Goal: Information Seeking & Learning: Understand process/instructions

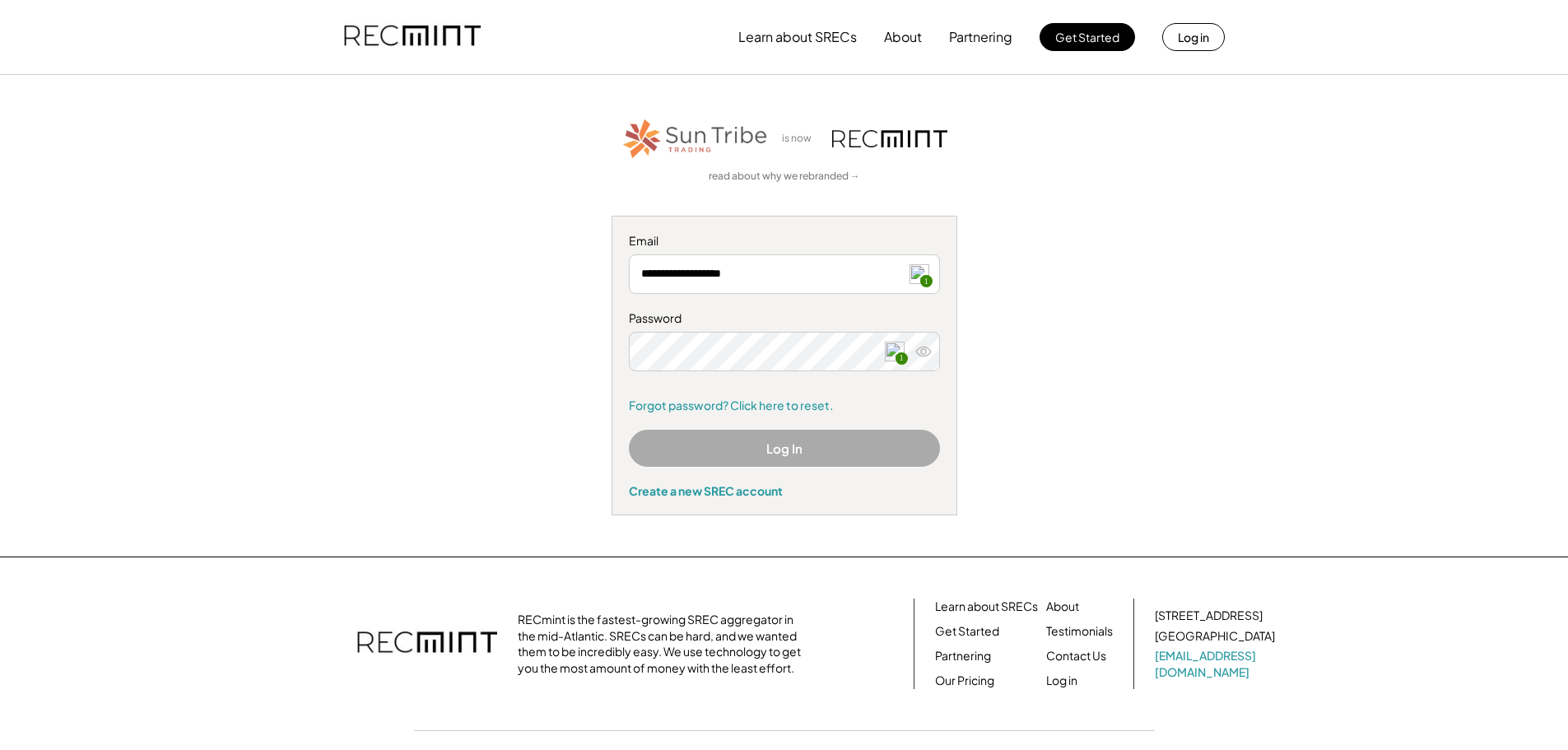
click at [758, 449] on button "Log In" at bounding box center [784, 448] width 311 height 37
click at [898, 356] on span "1" at bounding box center [902, 358] width 12 height 12
click at [807, 457] on button "Log In" at bounding box center [784, 448] width 311 height 37
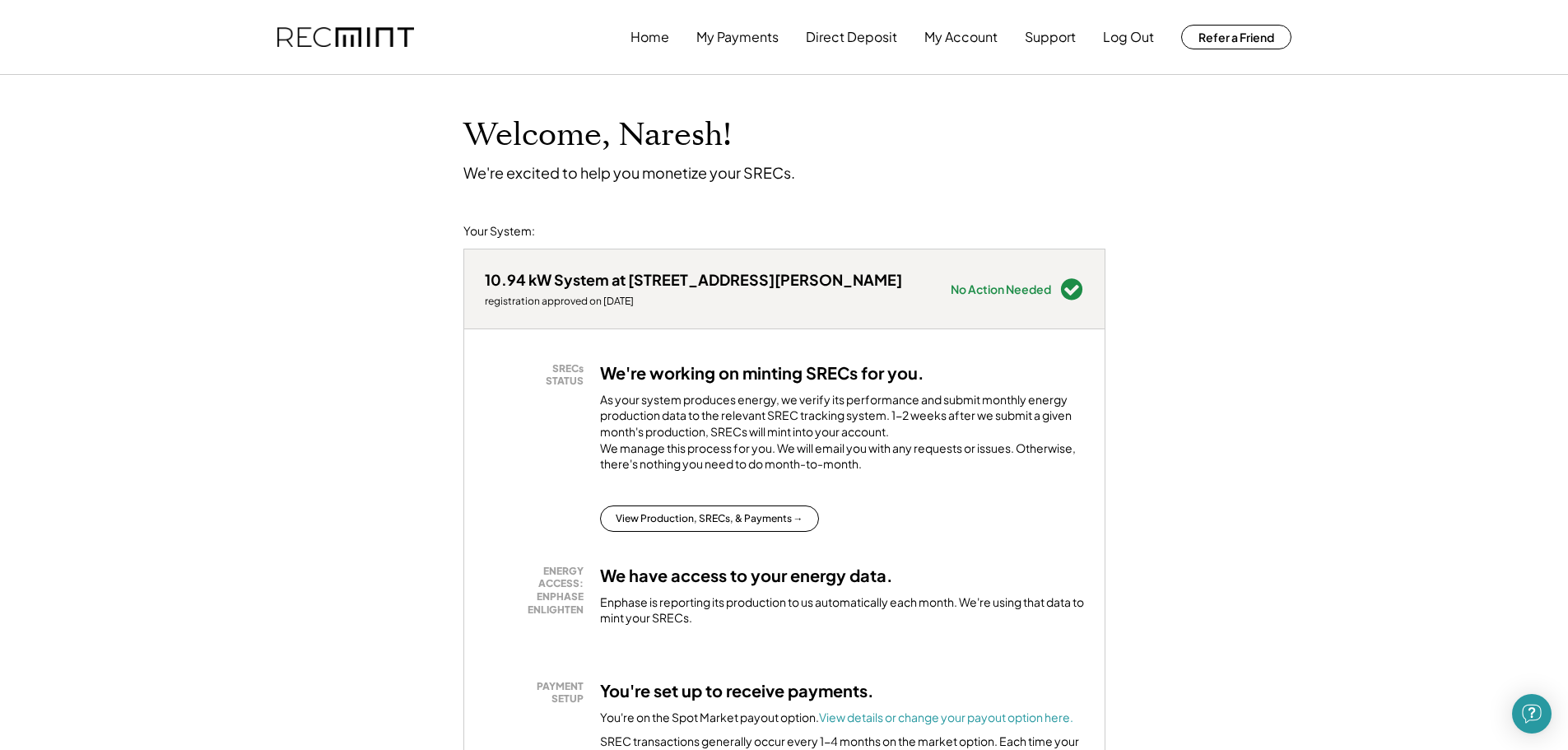
scroll to position [83, 0]
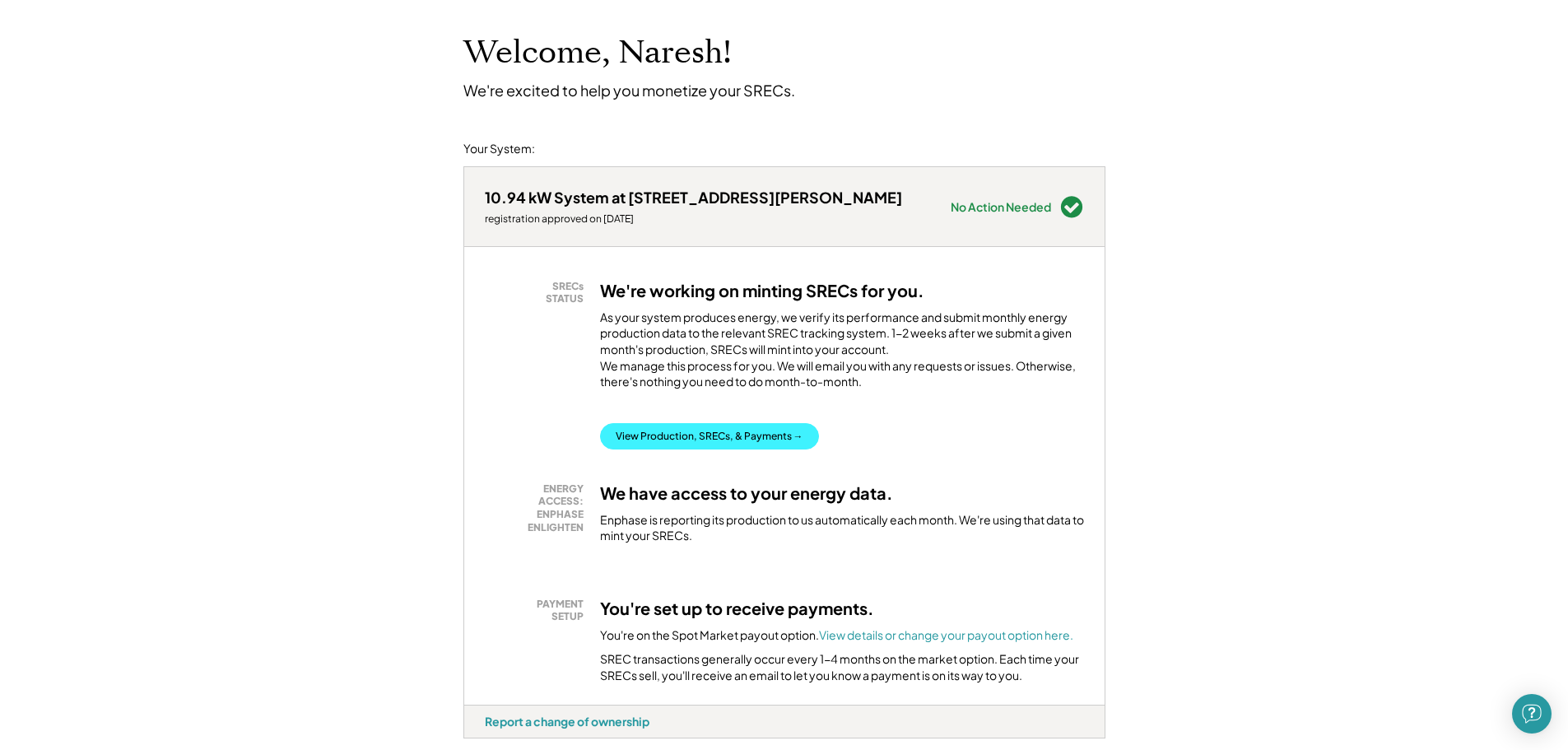
click at [721, 450] on button "View Production, SRECs, & Payments →" at bounding box center [709, 436] width 218 height 26
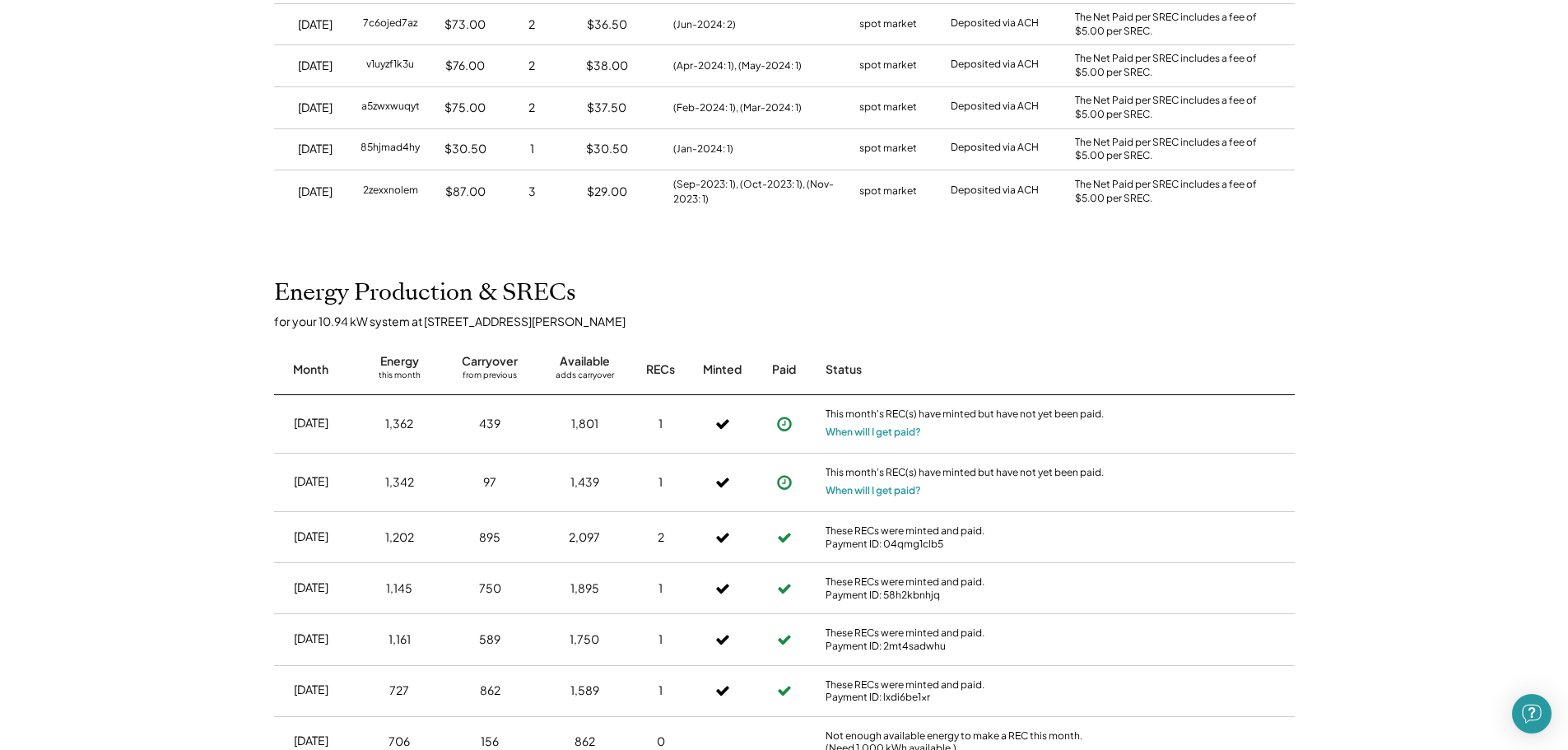
scroll to position [741, 0]
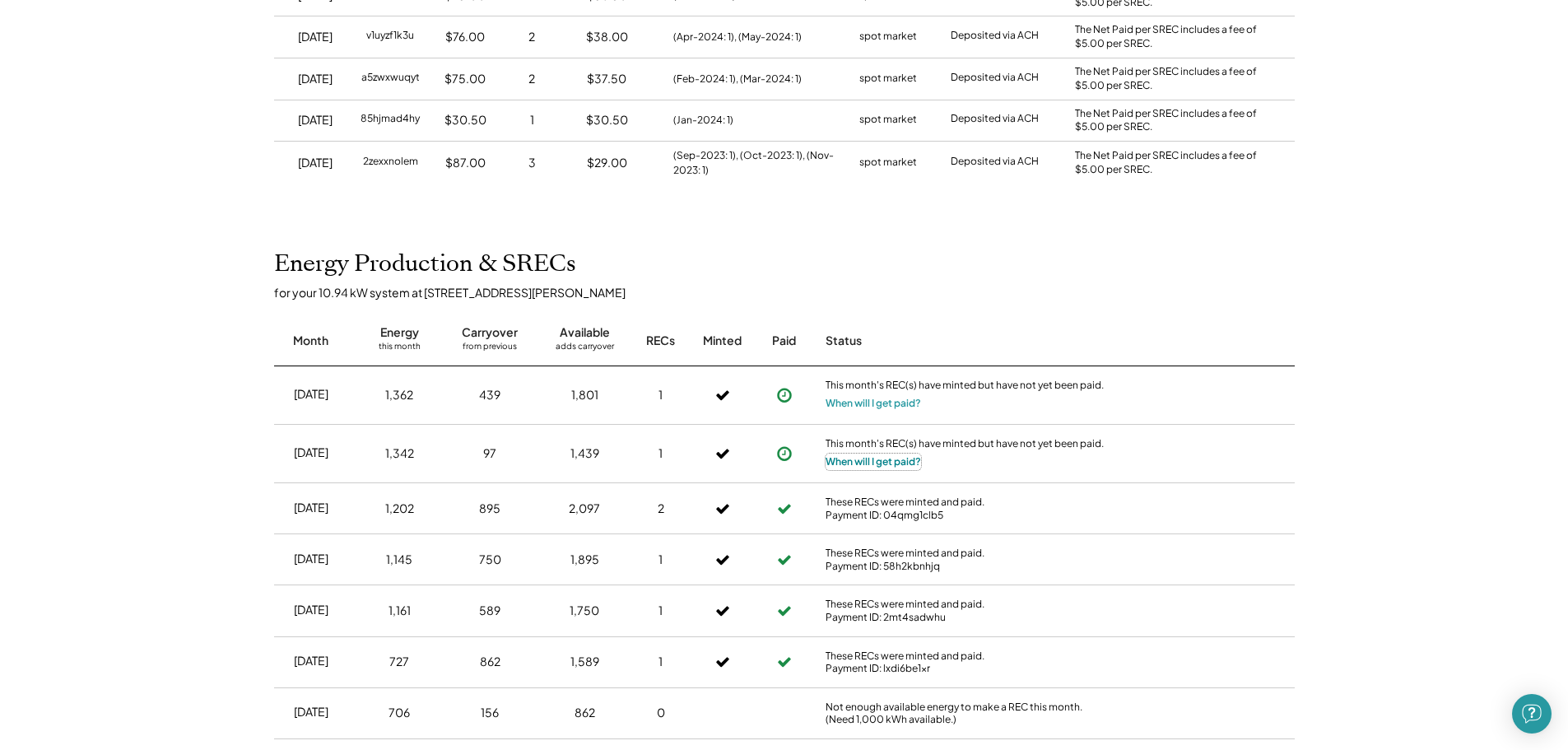
click at [896, 461] on button "When will I get paid?" at bounding box center [874, 462] width 96 height 17
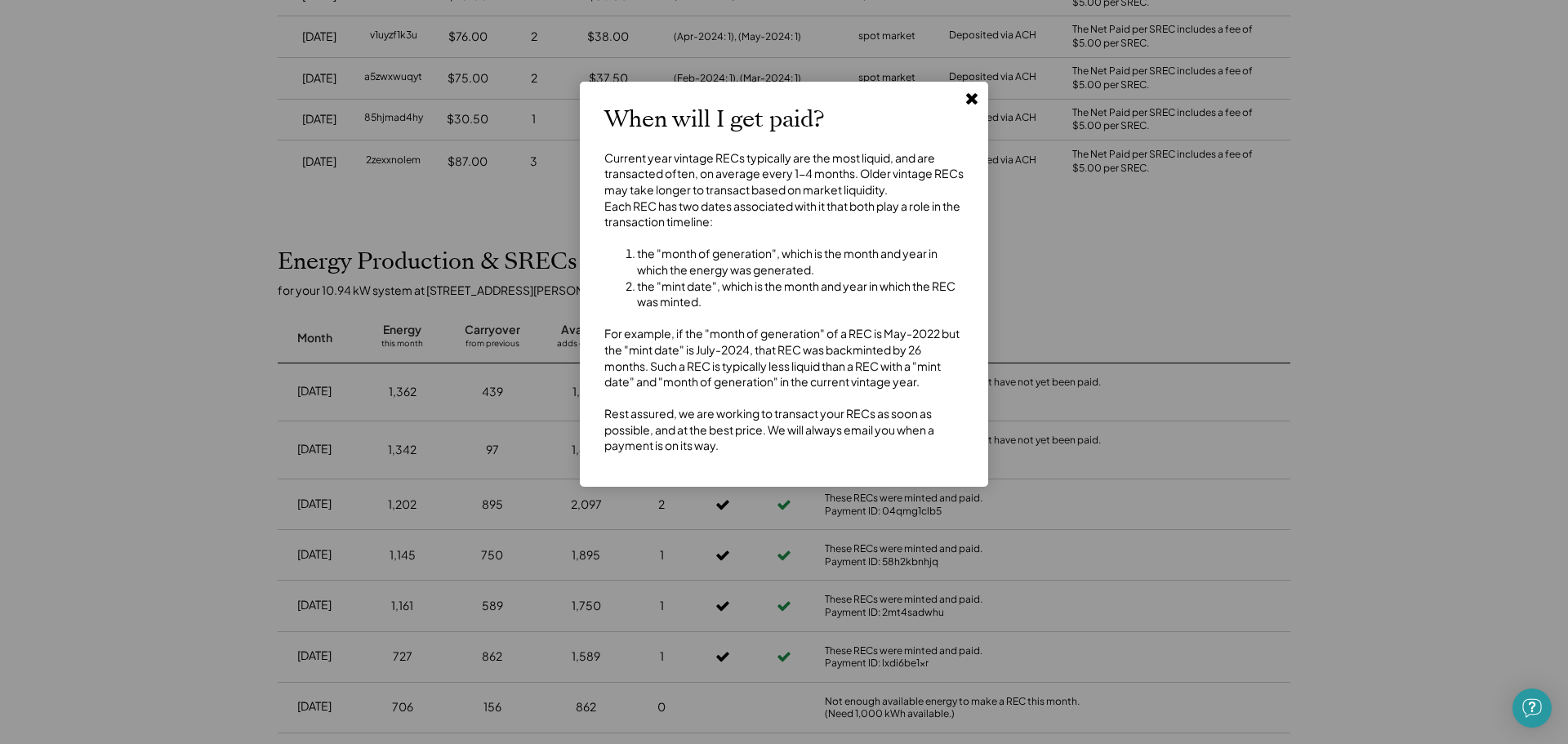
click at [978, 103] on icon at bounding box center [972, 98] width 17 height 17
